Goal: Task Accomplishment & Management: Manage account settings

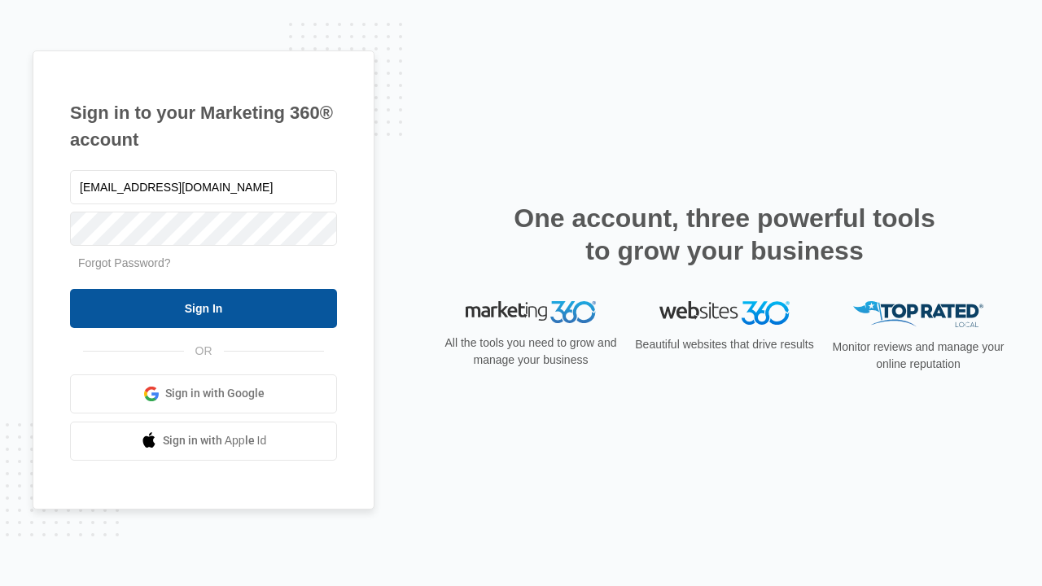
click at [203, 308] on input "Sign In" at bounding box center [203, 308] width 267 height 39
